Goal: Feedback & Contribution: Leave review/rating

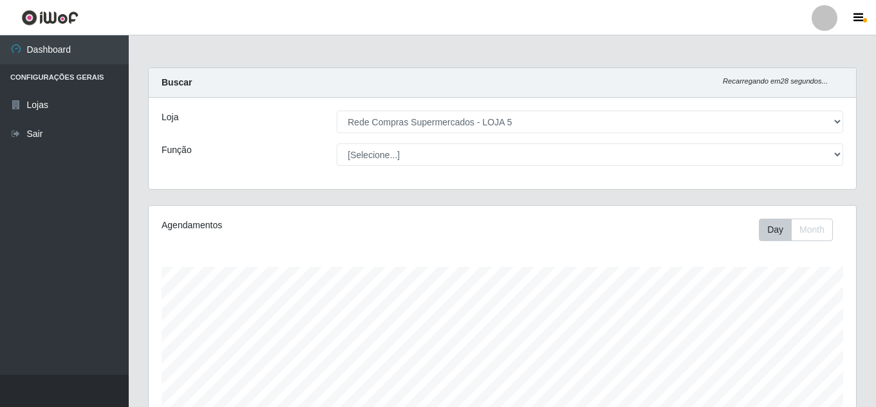
select select "397"
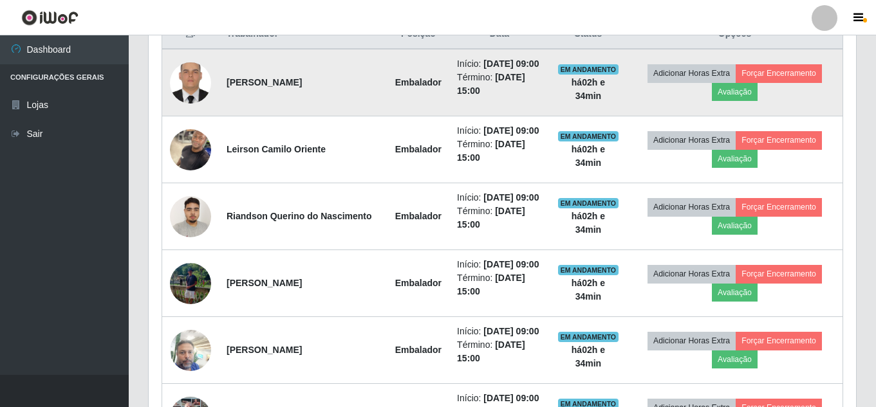
scroll to position [267, 707]
click at [741, 94] on button "Avaliação" at bounding box center [735, 92] width 46 height 18
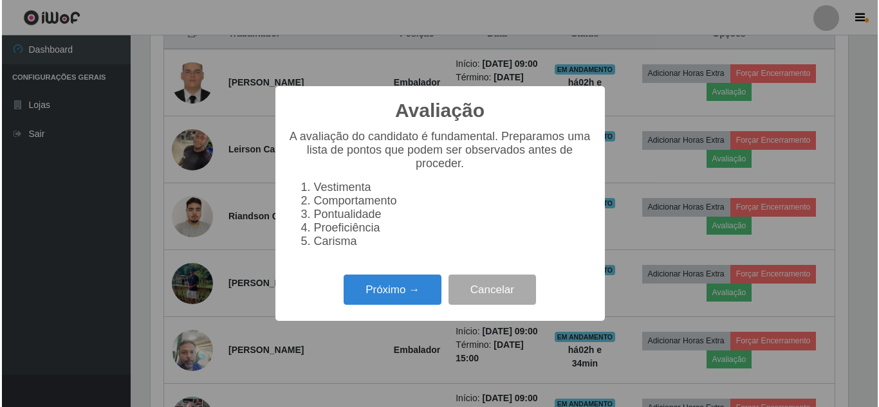
scroll to position [267, 701]
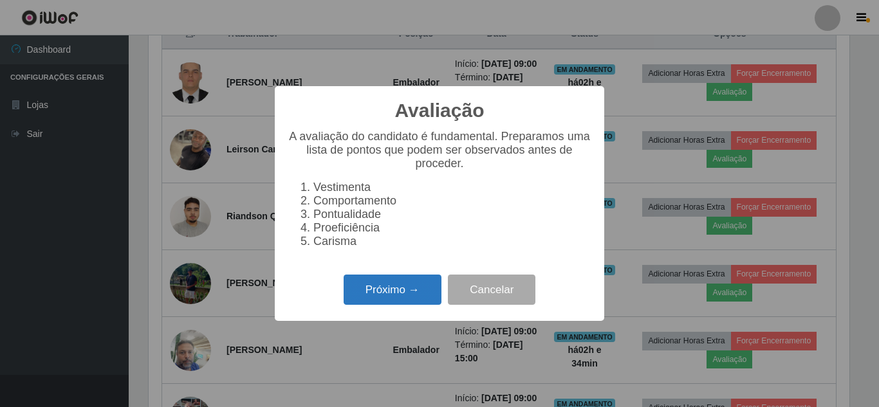
click at [411, 297] on button "Próximo →" at bounding box center [393, 290] width 98 height 30
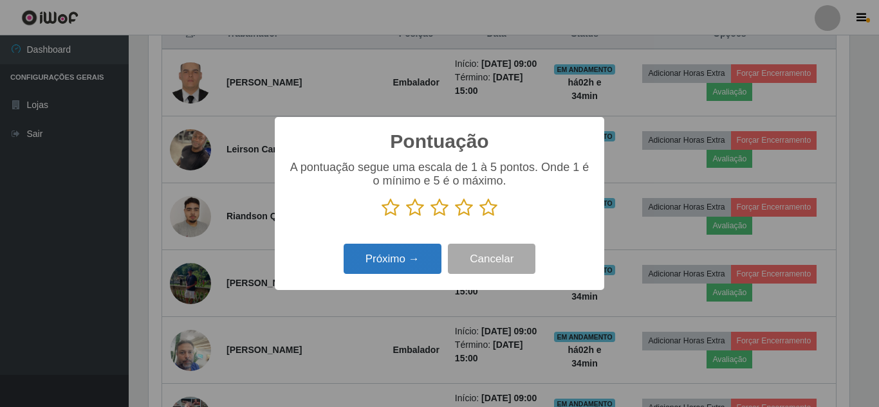
scroll to position [643201, 642767]
click at [492, 207] on icon at bounding box center [488, 207] width 18 height 19
click at [479, 217] on input "radio" at bounding box center [479, 217] width 0 height 0
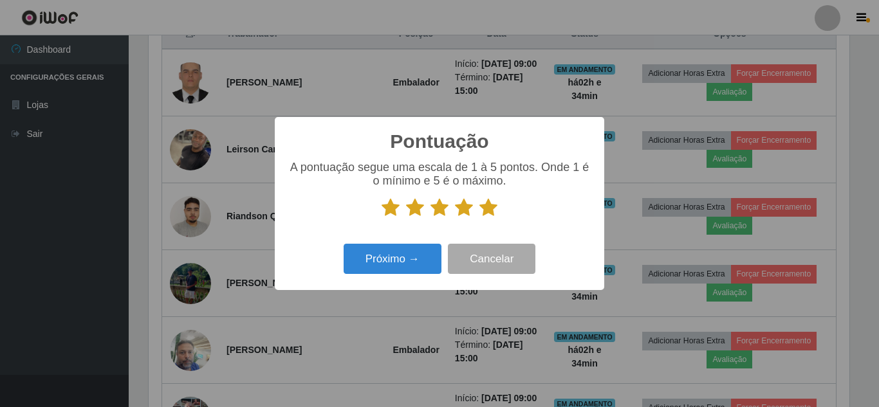
click at [418, 245] on div "Próximo → Cancelar" at bounding box center [440, 259] width 304 height 37
click at [418, 252] on button "Próximo →" at bounding box center [393, 259] width 98 height 30
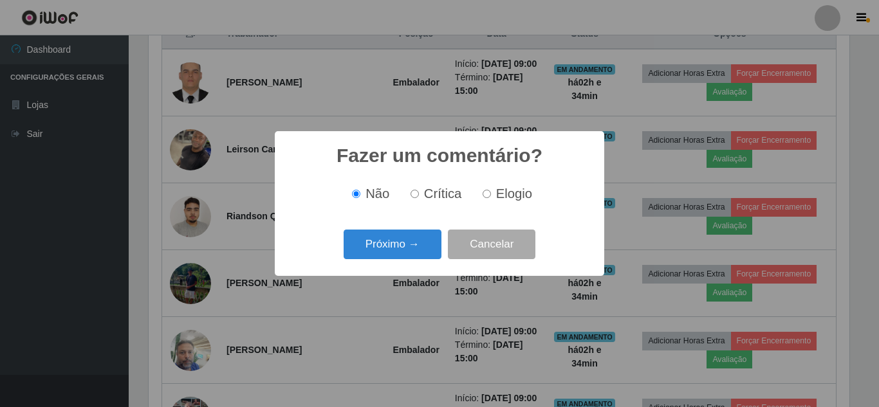
click at [418, 252] on button "Próximo →" at bounding box center [393, 245] width 98 height 30
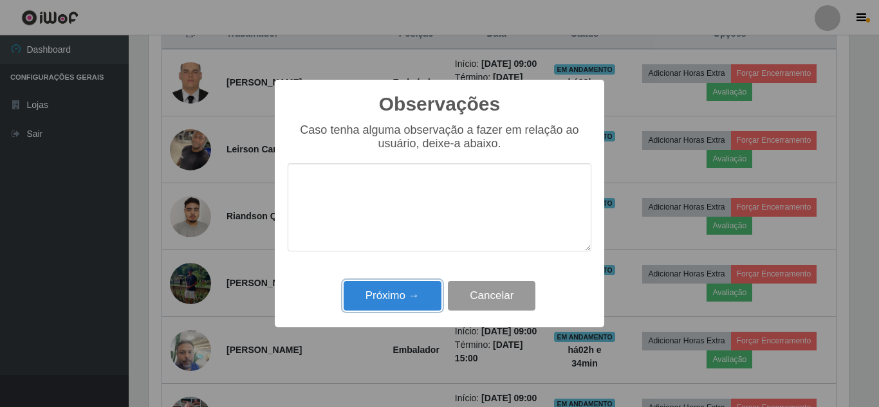
drag, startPoint x: 412, startPoint y: 294, endPoint x: 474, endPoint y: 284, distance: 62.6
click at [415, 295] on button "Próximo →" at bounding box center [393, 296] width 98 height 30
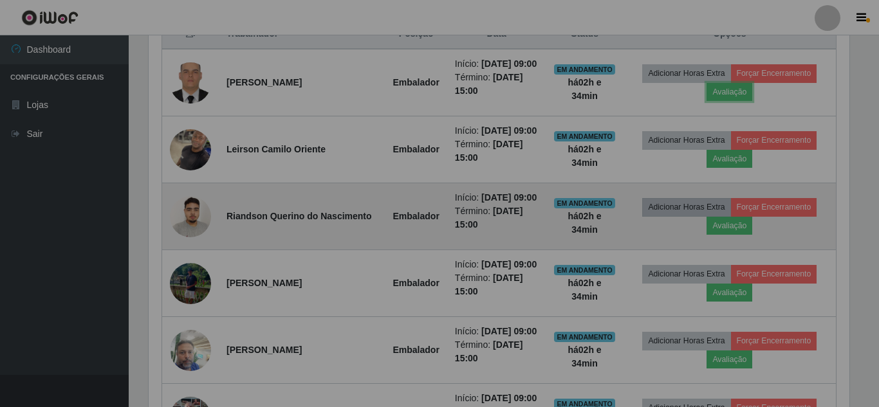
scroll to position [267, 707]
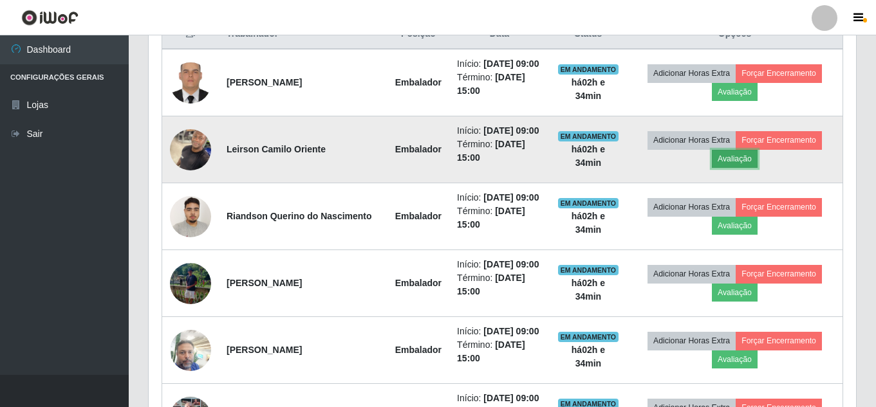
click at [738, 168] on button "Avaliação" at bounding box center [735, 159] width 46 height 18
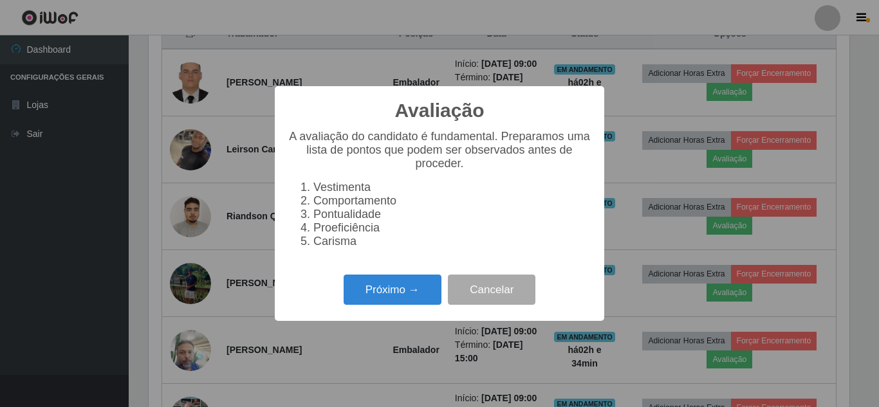
scroll to position [267, 701]
click at [403, 293] on button "Próximo →" at bounding box center [393, 290] width 98 height 30
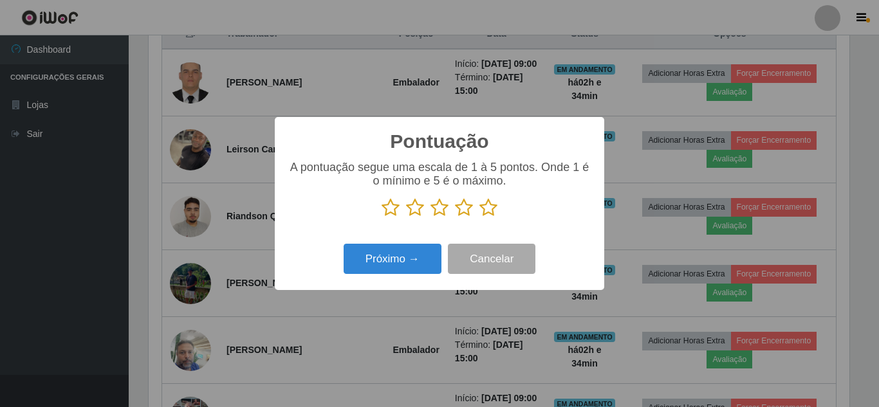
click at [484, 213] on icon at bounding box center [488, 207] width 18 height 19
click at [479, 217] on input "radio" at bounding box center [479, 217] width 0 height 0
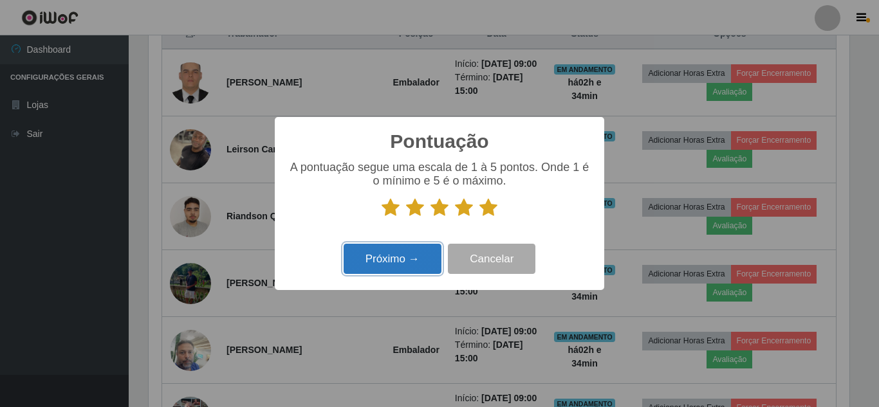
click at [424, 251] on button "Próximo →" at bounding box center [393, 259] width 98 height 30
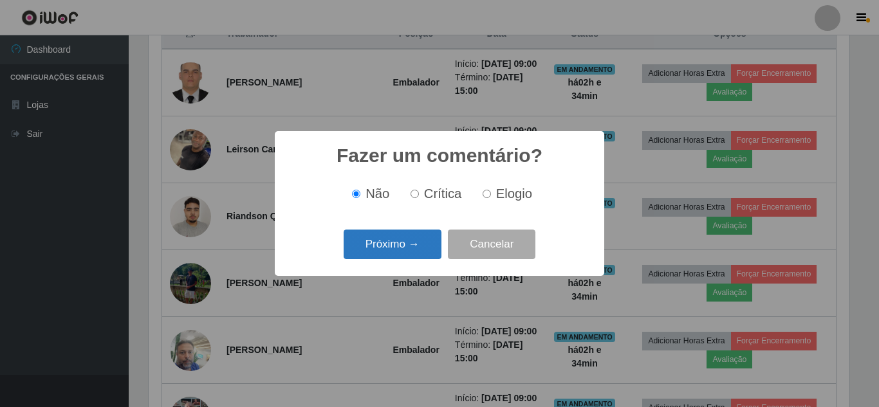
click at [424, 252] on button "Próximo →" at bounding box center [393, 245] width 98 height 30
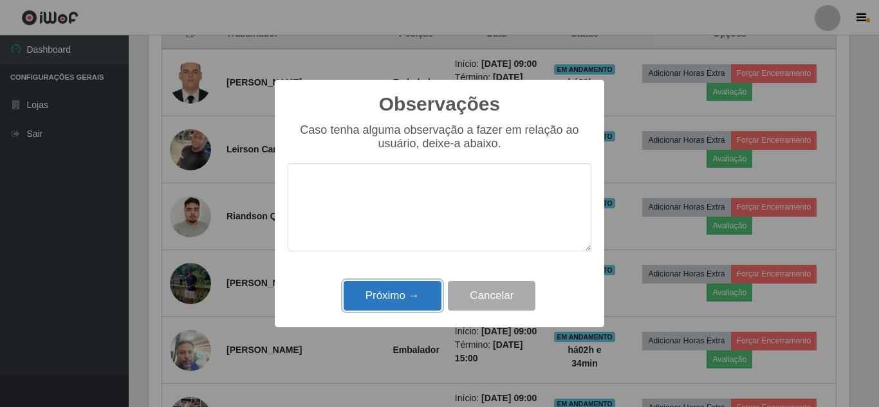
drag, startPoint x: 411, startPoint y: 291, endPoint x: 519, endPoint y: 275, distance: 109.2
click at [411, 291] on button "Próximo →" at bounding box center [393, 296] width 98 height 30
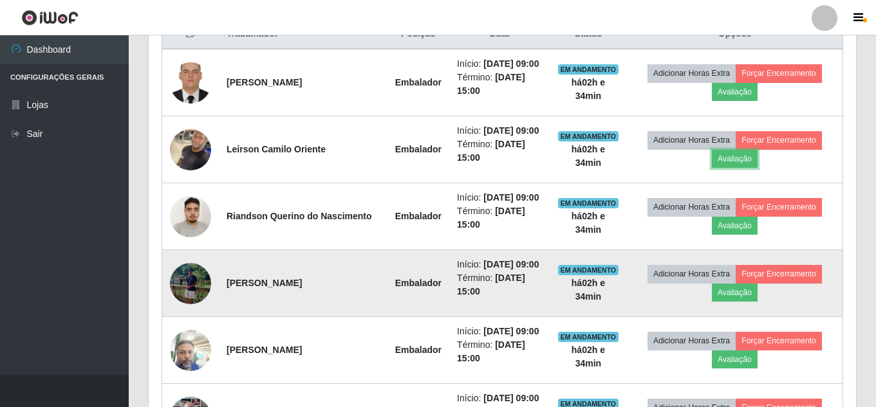
scroll to position [579, 0]
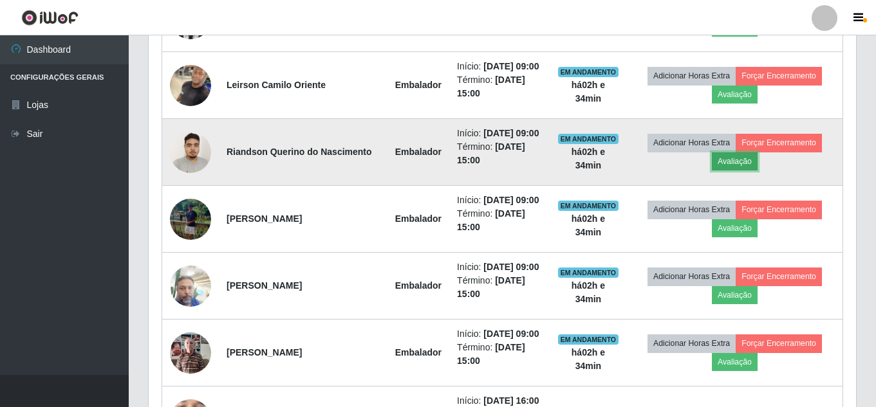
click at [724, 171] on button "Avaliação" at bounding box center [735, 162] width 46 height 18
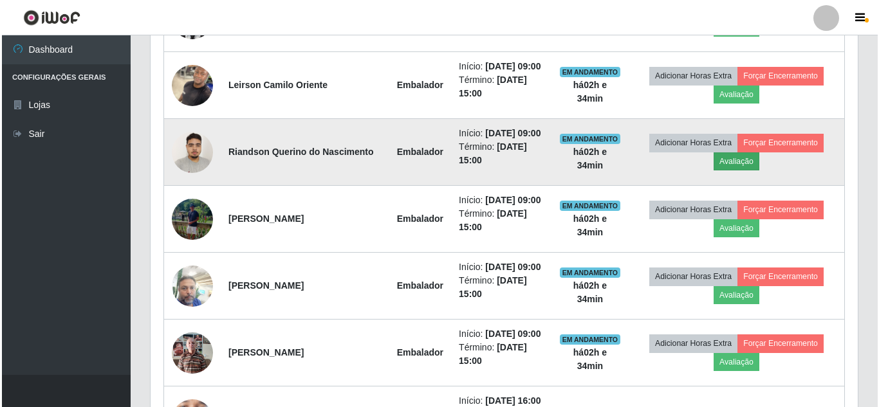
scroll to position [267, 701]
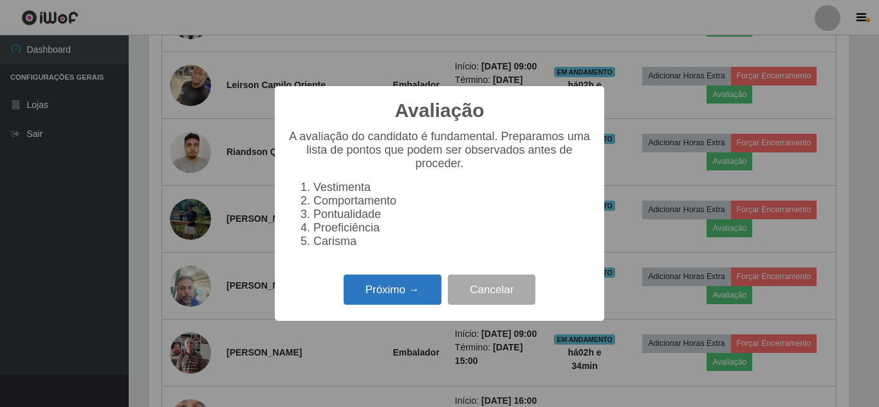
click at [395, 295] on button "Próximo →" at bounding box center [393, 290] width 98 height 30
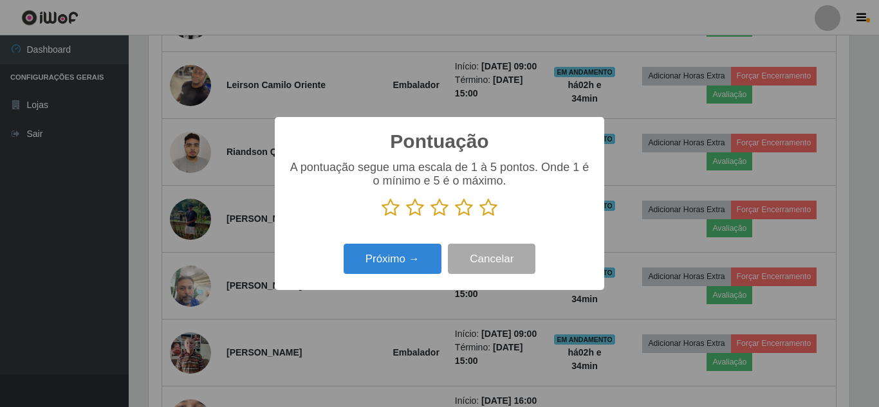
scroll to position [643201, 642767]
click at [490, 215] on icon at bounding box center [488, 207] width 18 height 19
click at [479, 217] on input "radio" at bounding box center [479, 217] width 0 height 0
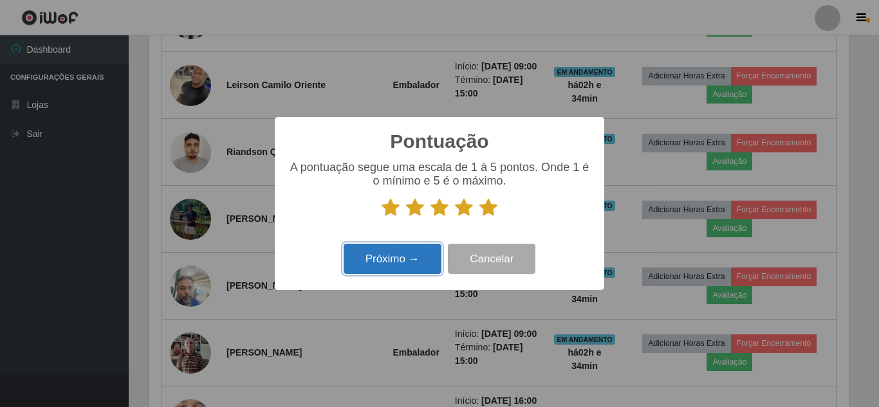
click at [424, 248] on button "Próximo →" at bounding box center [393, 259] width 98 height 30
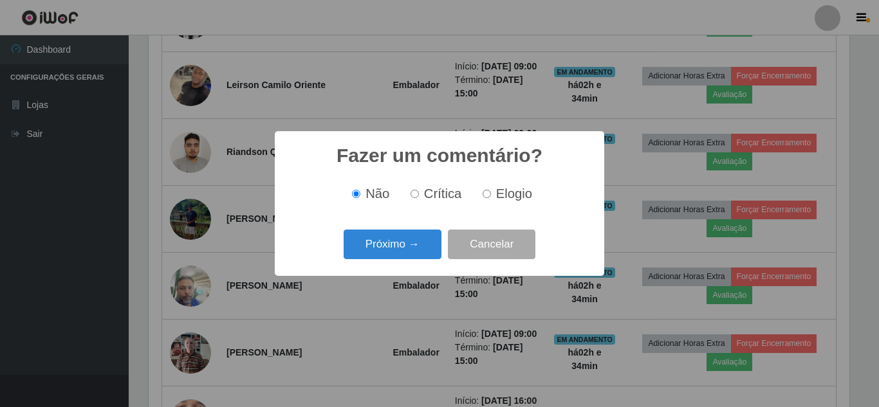
click at [424, 248] on button "Próximo →" at bounding box center [393, 245] width 98 height 30
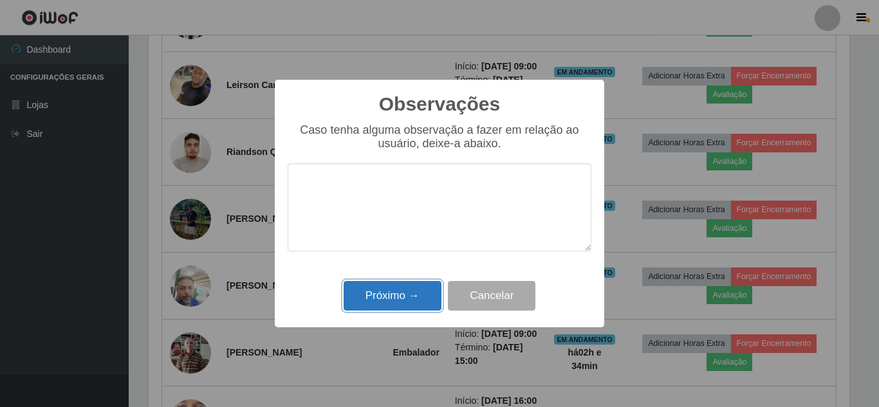
click at [402, 286] on button "Próximo →" at bounding box center [393, 296] width 98 height 30
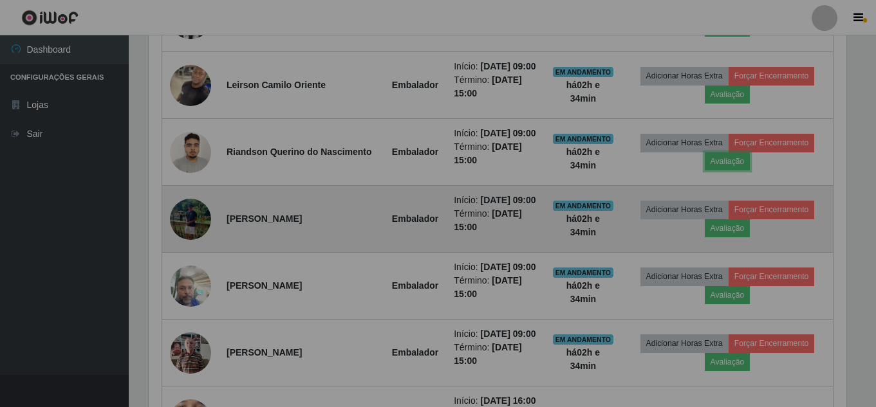
scroll to position [267, 707]
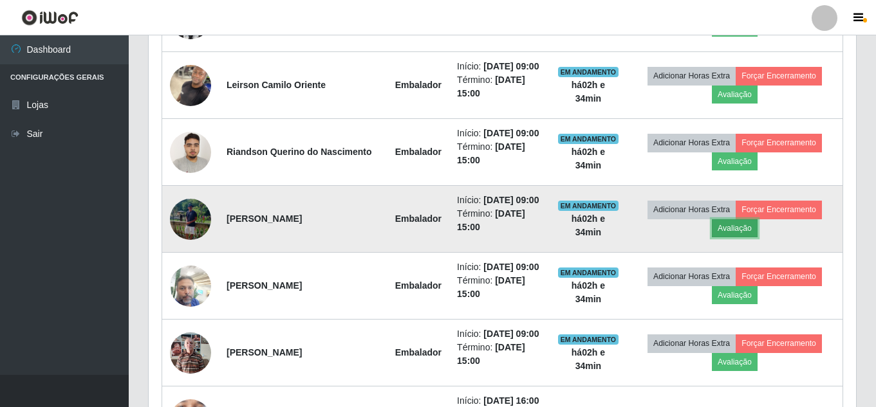
click at [738, 237] on button "Avaliação" at bounding box center [735, 228] width 46 height 18
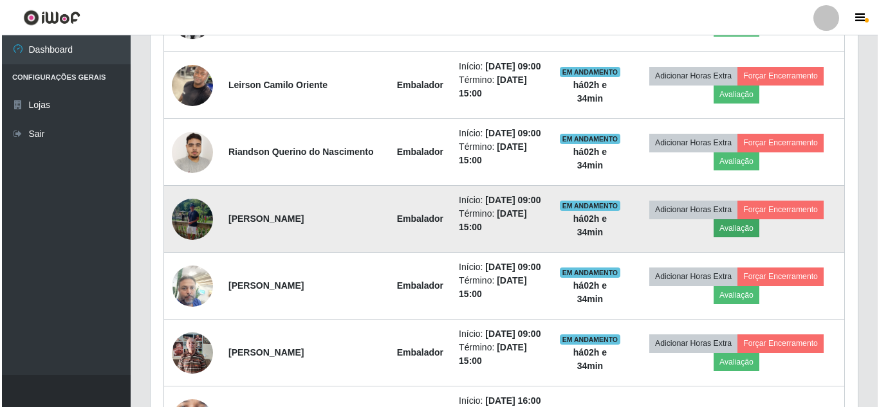
scroll to position [267, 701]
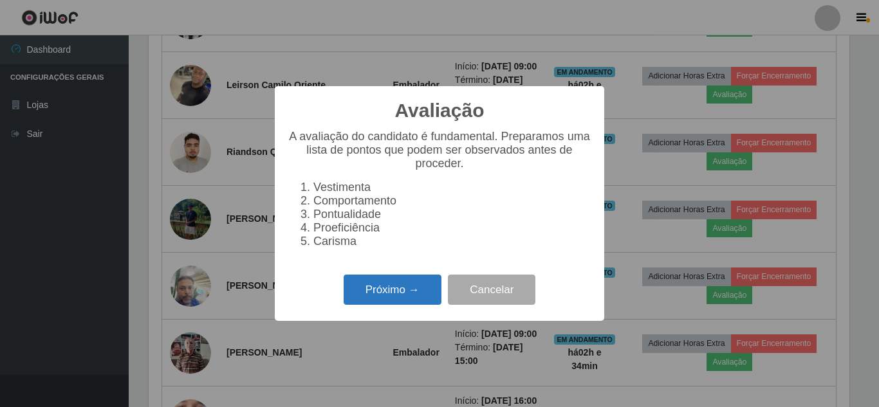
click at [424, 299] on button "Próximo →" at bounding box center [393, 290] width 98 height 30
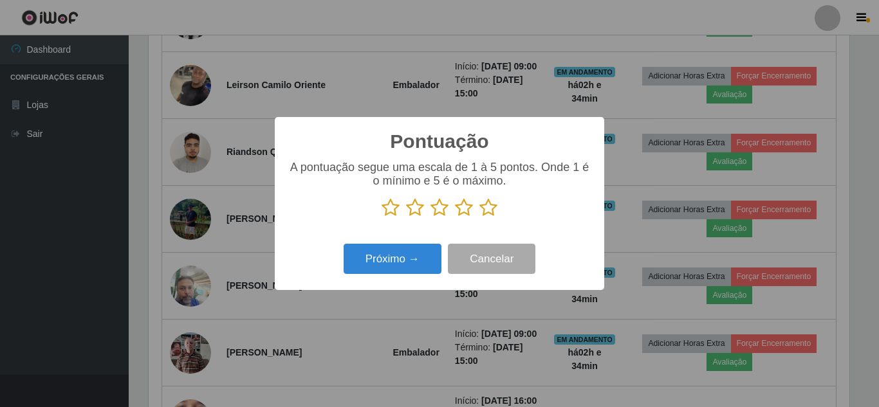
click at [489, 214] on icon at bounding box center [488, 207] width 18 height 19
click at [479, 217] on input "radio" at bounding box center [479, 217] width 0 height 0
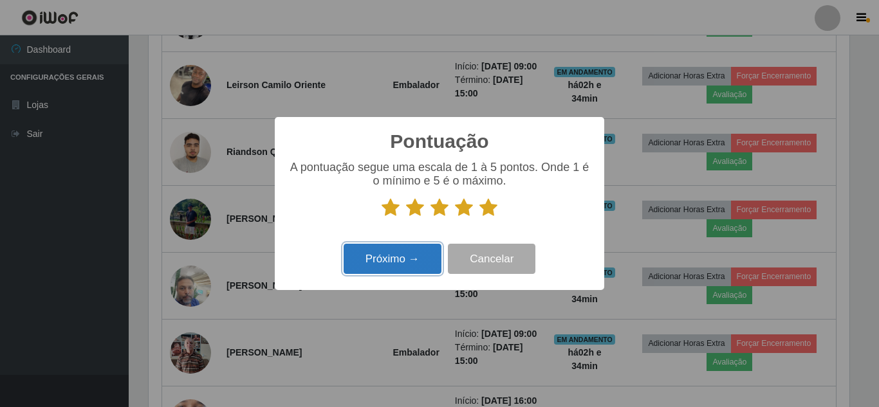
click at [421, 254] on button "Próximo →" at bounding box center [393, 259] width 98 height 30
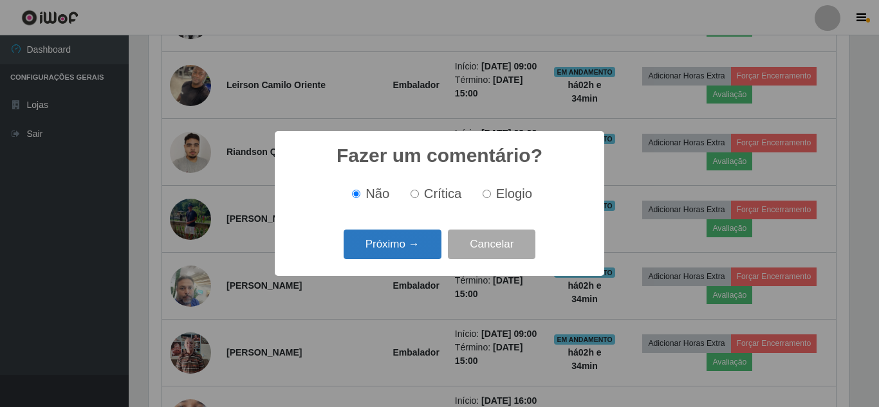
click at [420, 249] on button "Próximo →" at bounding box center [393, 245] width 98 height 30
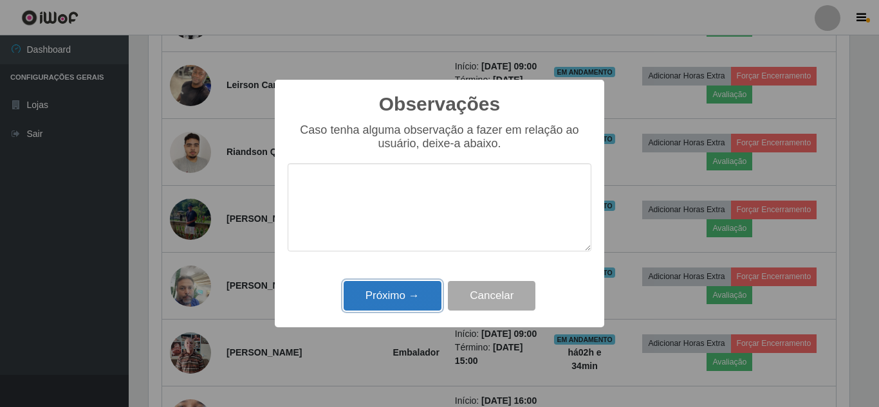
click at [416, 287] on button "Próximo →" at bounding box center [393, 296] width 98 height 30
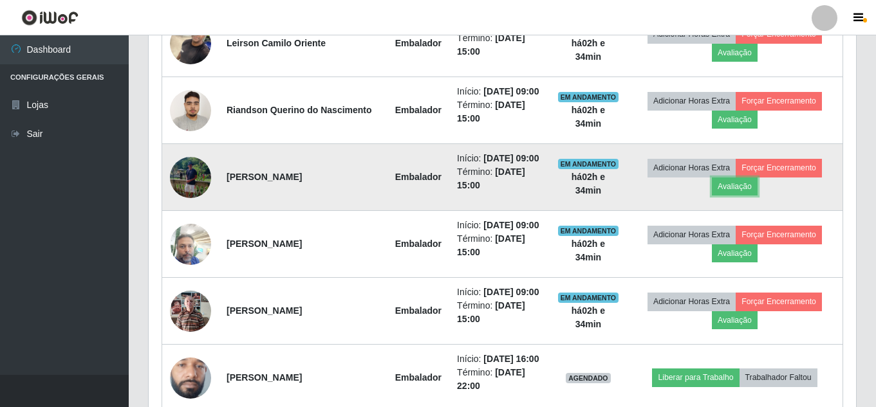
scroll to position [643, 0]
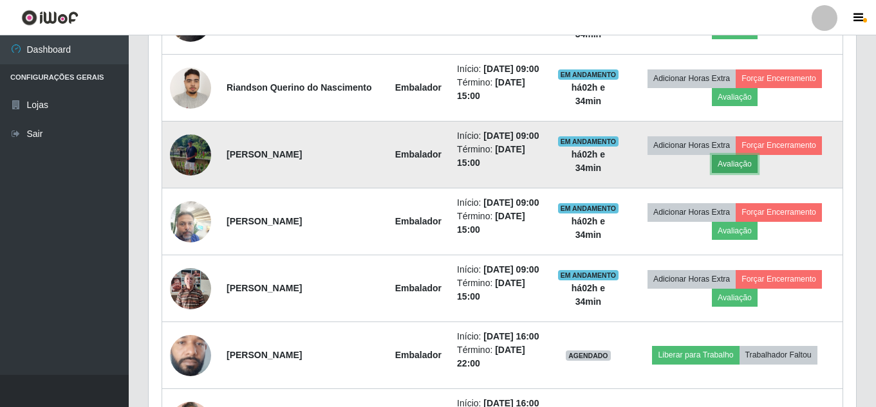
click at [741, 173] on button "Avaliação" at bounding box center [735, 164] width 46 height 18
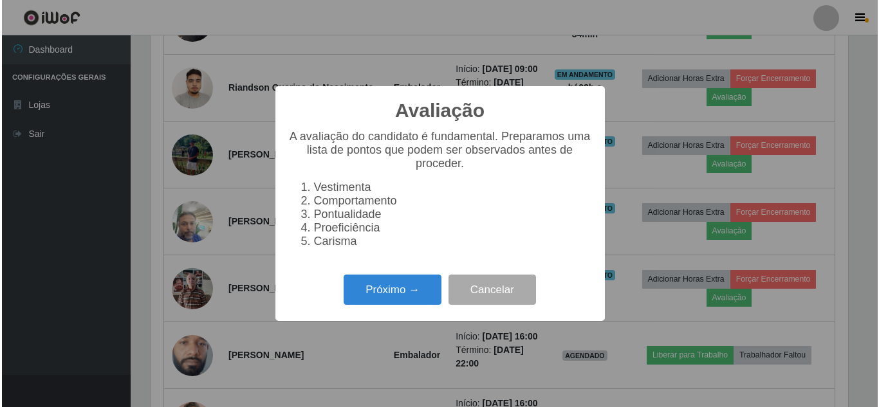
scroll to position [267, 701]
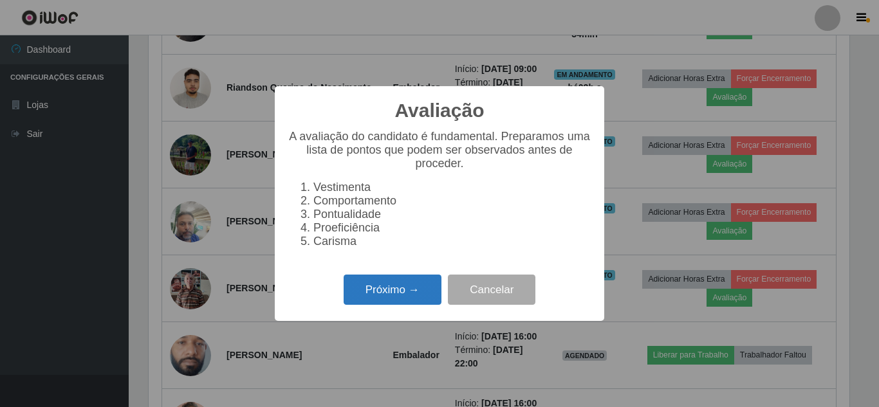
click at [425, 290] on button "Próximo →" at bounding box center [393, 290] width 98 height 30
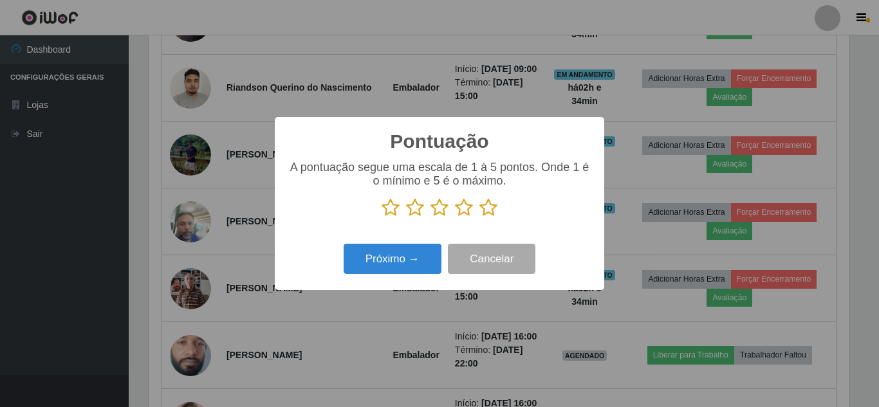
click at [486, 212] on icon at bounding box center [488, 207] width 18 height 19
click at [479, 217] on input "radio" at bounding box center [479, 217] width 0 height 0
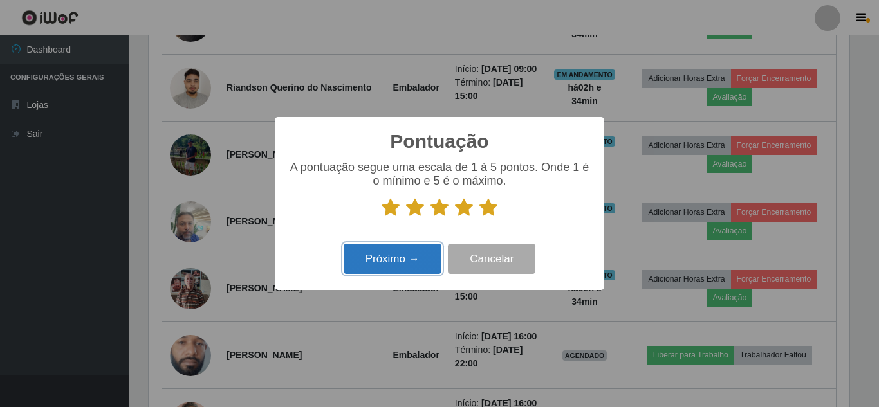
click at [411, 254] on button "Próximo →" at bounding box center [393, 259] width 98 height 30
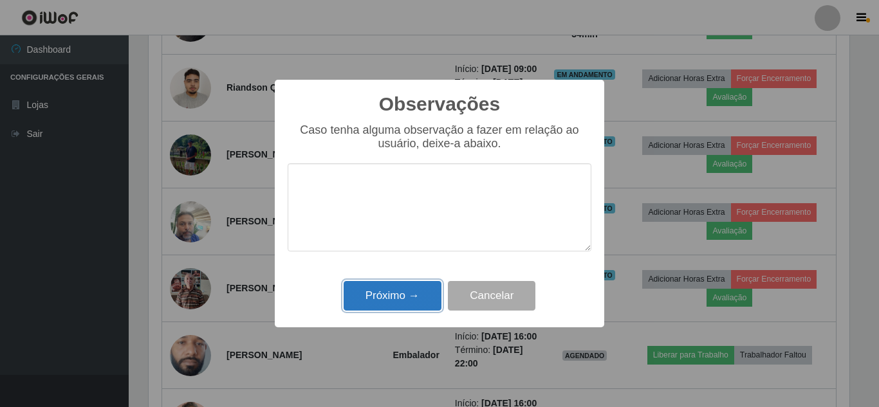
click at [397, 301] on button "Próximo →" at bounding box center [393, 296] width 98 height 30
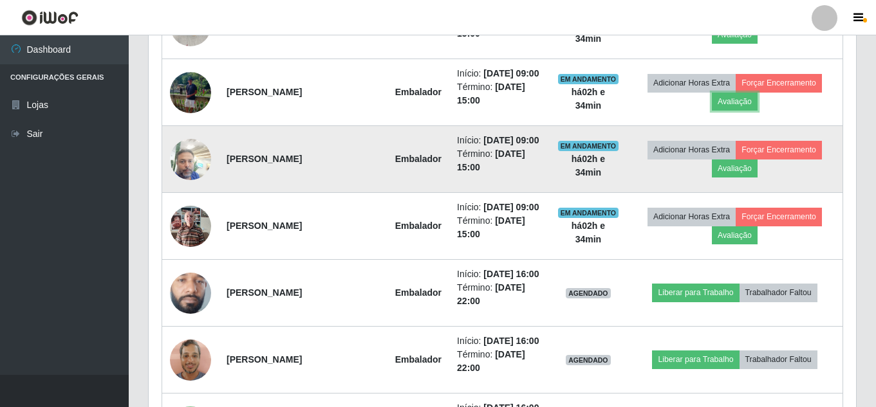
scroll to position [708, 0]
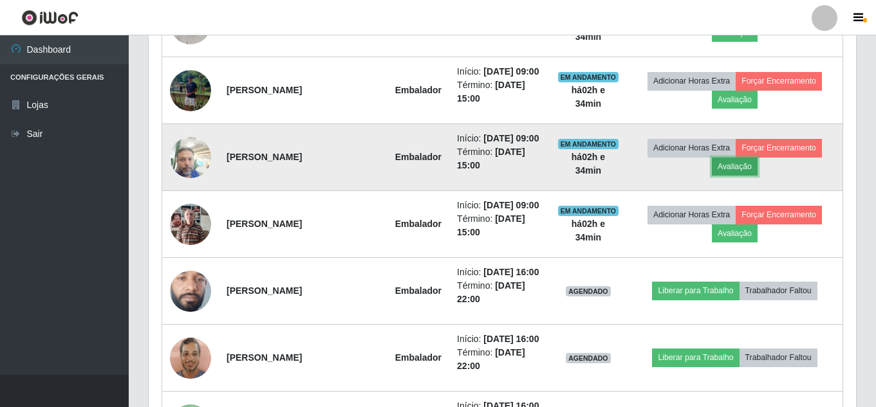
click at [723, 176] on button "Avaliação" at bounding box center [735, 167] width 46 height 18
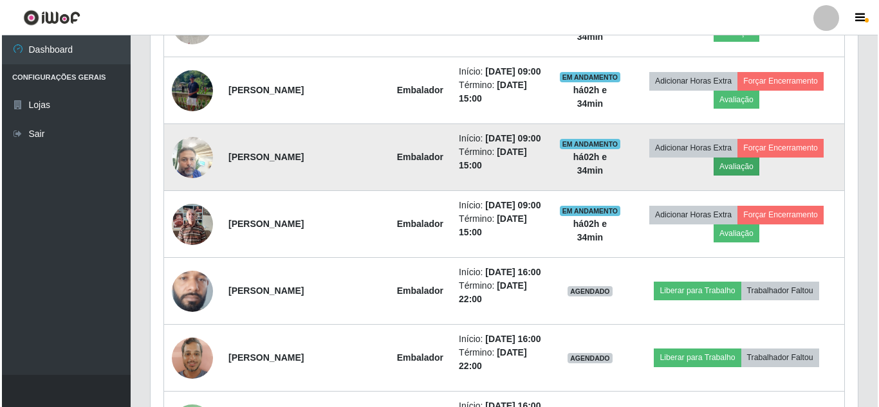
scroll to position [0, 0]
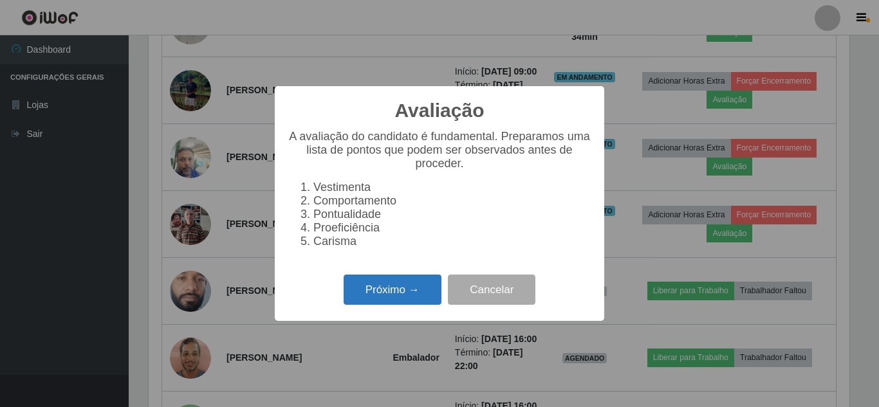
click at [397, 289] on button "Próximo →" at bounding box center [393, 290] width 98 height 30
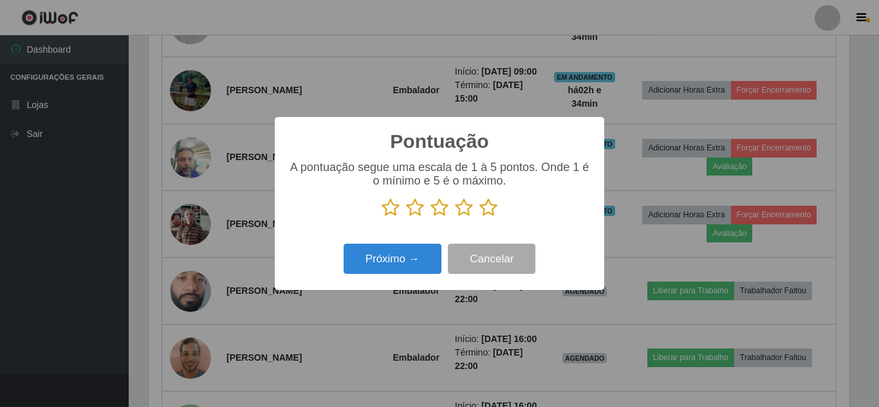
click at [479, 206] on icon at bounding box center [488, 207] width 18 height 19
click at [479, 217] on input "radio" at bounding box center [479, 217] width 0 height 0
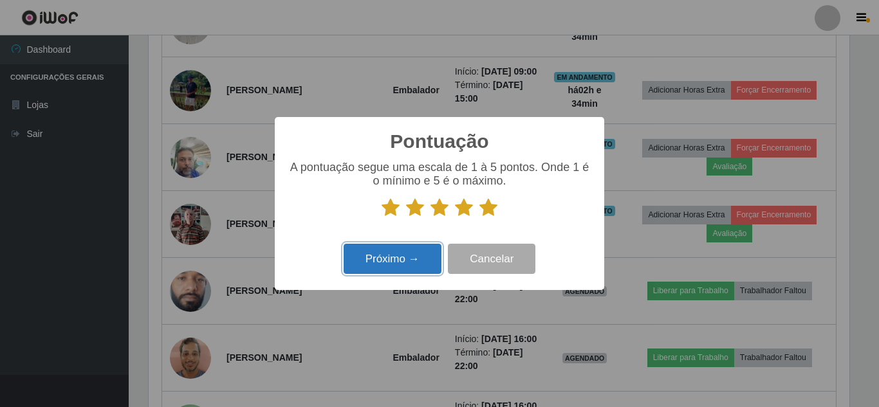
click at [410, 254] on button "Próximo →" at bounding box center [393, 259] width 98 height 30
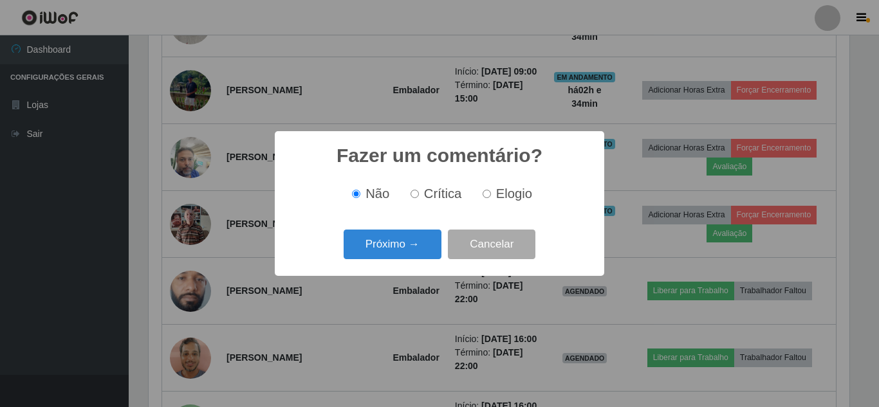
click at [410, 254] on button "Próximo →" at bounding box center [393, 245] width 98 height 30
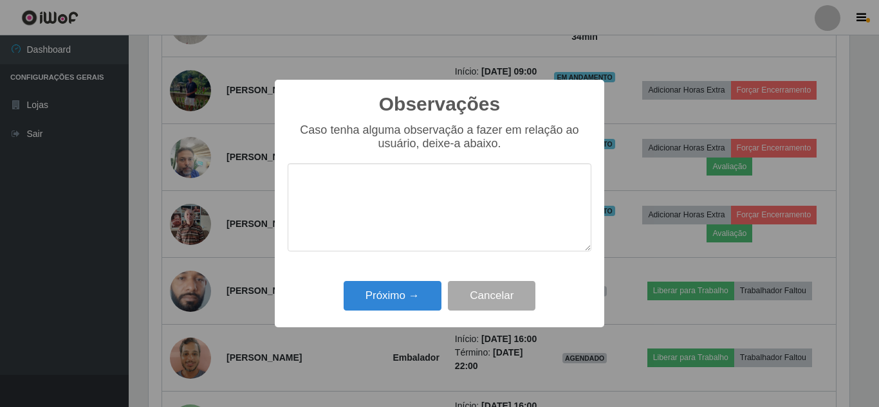
click at [425, 279] on div "Próximo → Cancelar" at bounding box center [440, 295] width 304 height 37
click at [419, 289] on button "Próximo →" at bounding box center [393, 296] width 98 height 30
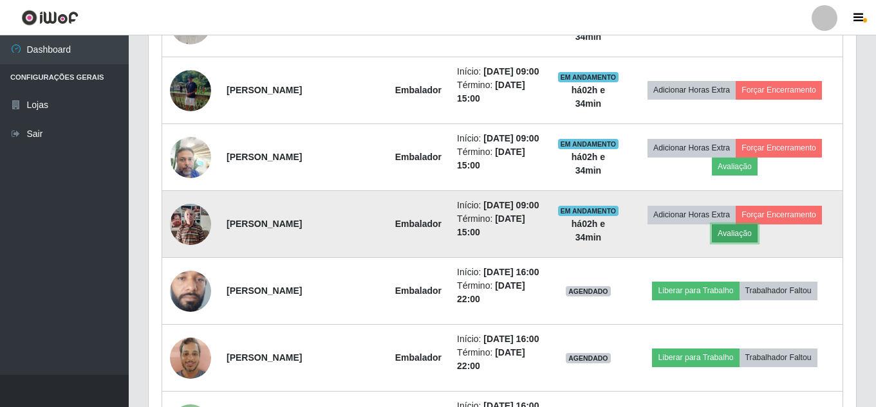
click at [739, 243] on button "Avaliação" at bounding box center [735, 234] width 46 height 18
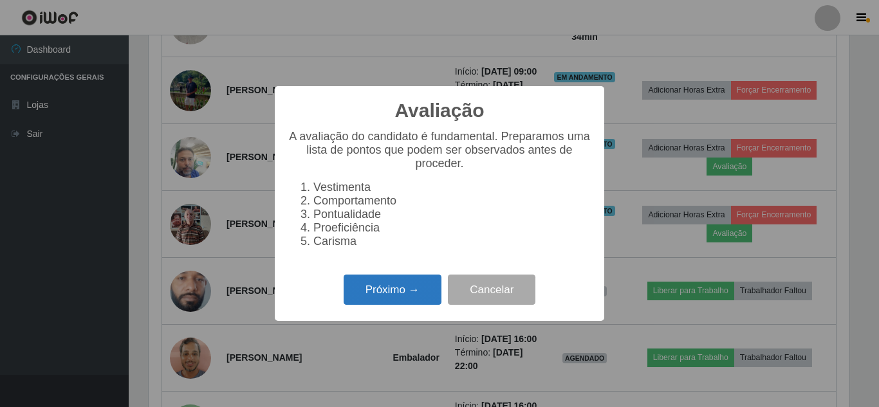
click at [404, 293] on button "Próximo →" at bounding box center [393, 290] width 98 height 30
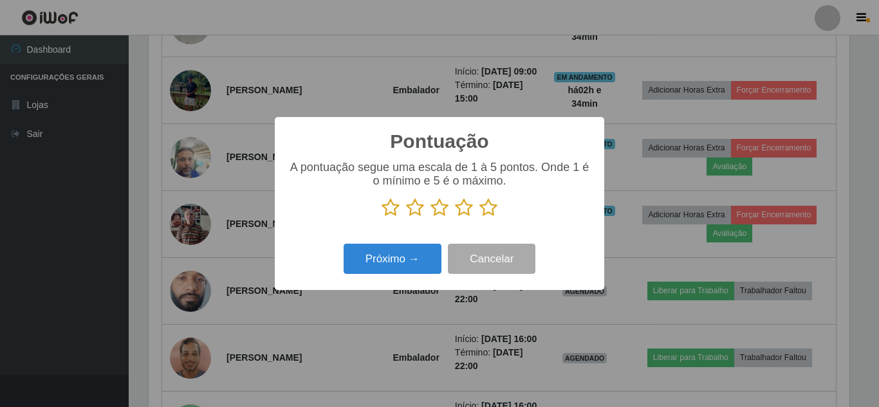
drag, startPoint x: 482, startPoint y: 207, endPoint x: 460, endPoint y: 227, distance: 29.6
click at [483, 207] on icon at bounding box center [488, 207] width 18 height 19
click at [479, 217] on input "radio" at bounding box center [479, 217] width 0 height 0
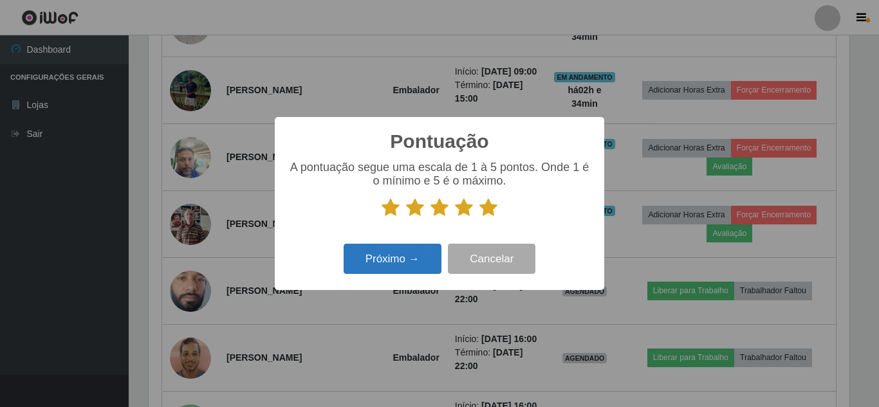
click at [423, 247] on div "Próximo → Cancelar" at bounding box center [440, 259] width 304 height 37
click at [420, 248] on button "Próximo →" at bounding box center [393, 259] width 98 height 30
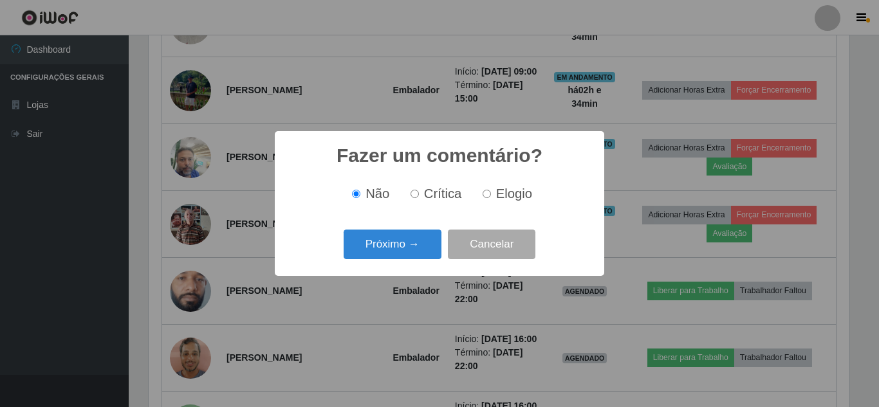
click at [412, 275] on div "Fazer um comentário? × Não Crítica Elogio Próximo → Cancelar" at bounding box center [439, 203] width 329 height 144
click at [414, 251] on button "Próximo →" at bounding box center [393, 245] width 98 height 30
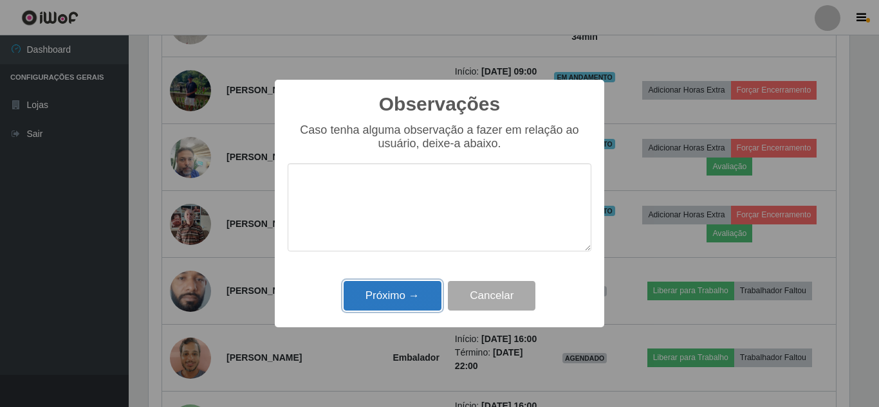
click at [400, 296] on button "Próximo →" at bounding box center [393, 296] width 98 height 30
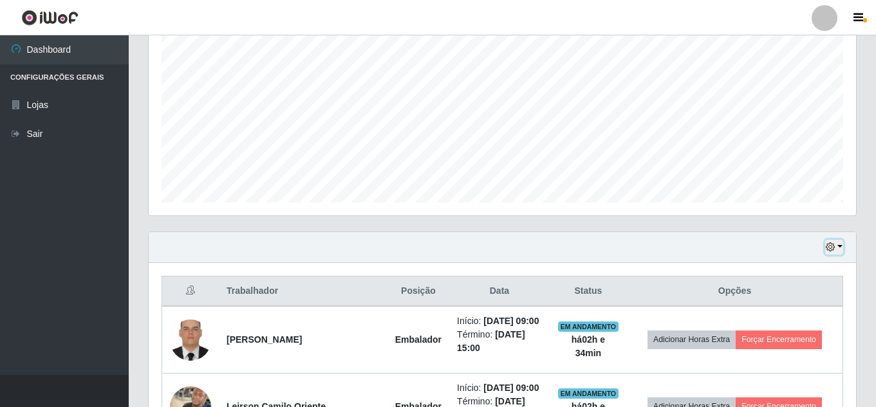
click at [837, 242] on button "button" at bounding box center [834, 247] width 18 height 15
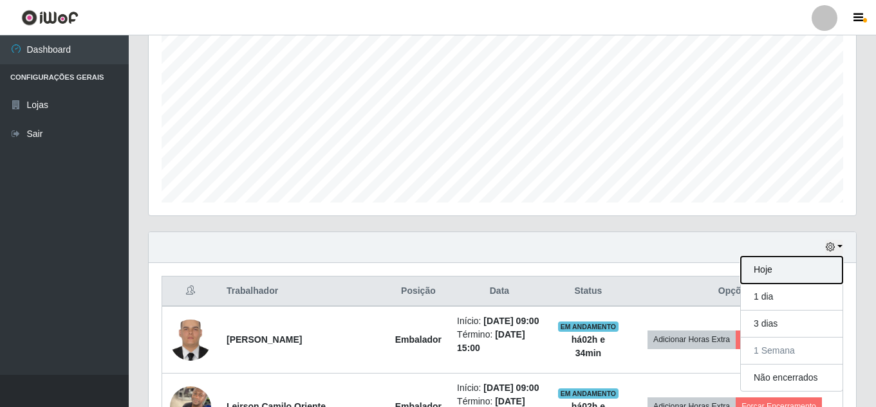
click at [755, 268] on button "Hoje" at bounding box center [792, 270] width 102 height 27
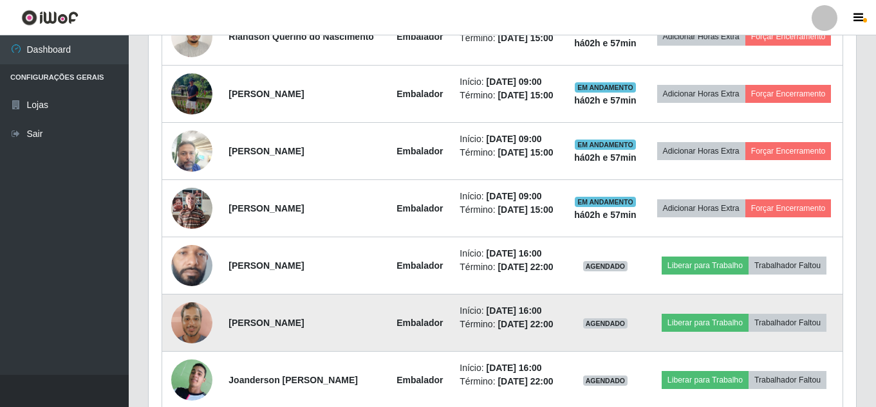
scroll to position [648, 0]
